Goal: Task Accomplishment & Management: Use online tool/utility

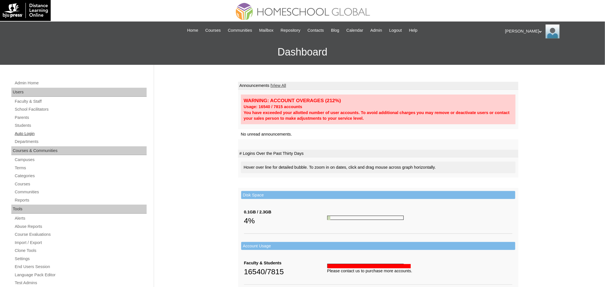
click at [27, 133] on link "Auto Login" at bounding box center [80, 133] width 132 height 7
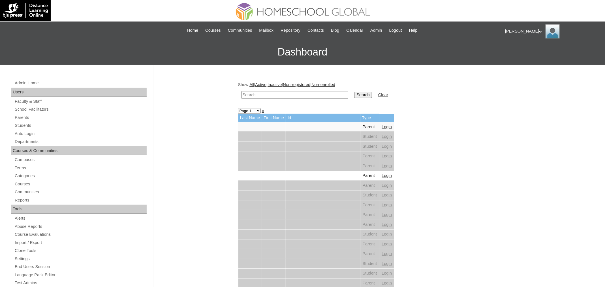
click at [248, 97] on input "text" at bounding box center [294, 95] width 107 height 8
paste input "[PERSON_NAME]"
type input "Zara Yssabella"
click at [354, 94] on input "Search" at bounding box center [363, 95] width 18 height 6
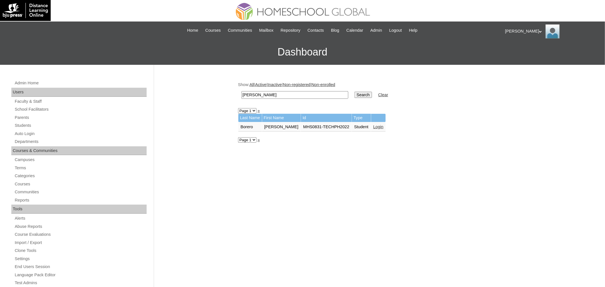
click at [384, 128] on link "Login" at bounding box center [378, 127] width 10 height 5
